Goal: Navigation & Orientation: Find specific page/section

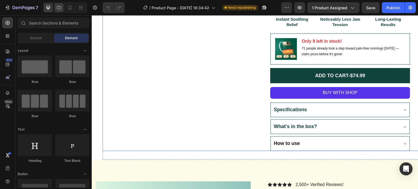
scroll to position [172, 0]
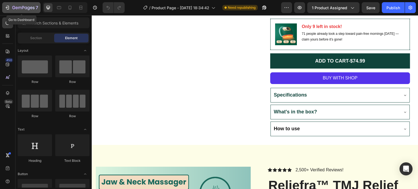
click at [8, 6] on icon "button" at bounding box center [7, 7] width 5 height 5
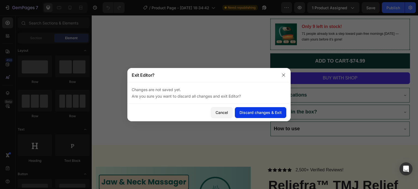
click at [271, 110] on div "Discard changes & Exit" at bounding box center [260, 113] width 42 height 6
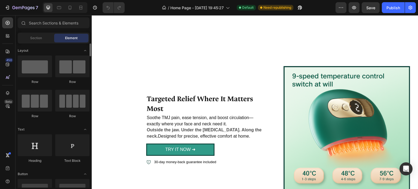
scroll to position [364, 0]
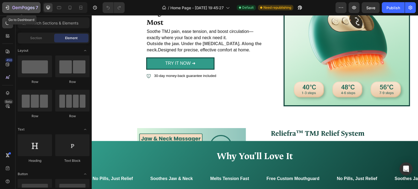
click at [9, 6] on icon "button" at bounding box center [8, 8] width 2 height 4
